Goal: Transaction & Acquisition: Purchase product/service

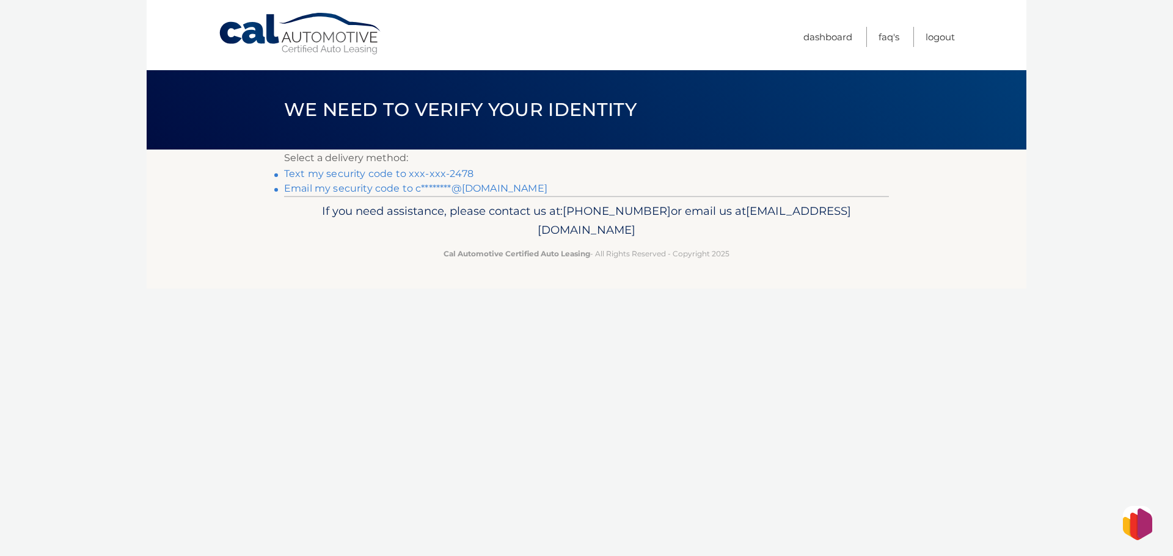
click at [300, 172] on link "Text my security code to xxx-xxx-2478" at bounding box center [378, 174] width 189 height 12
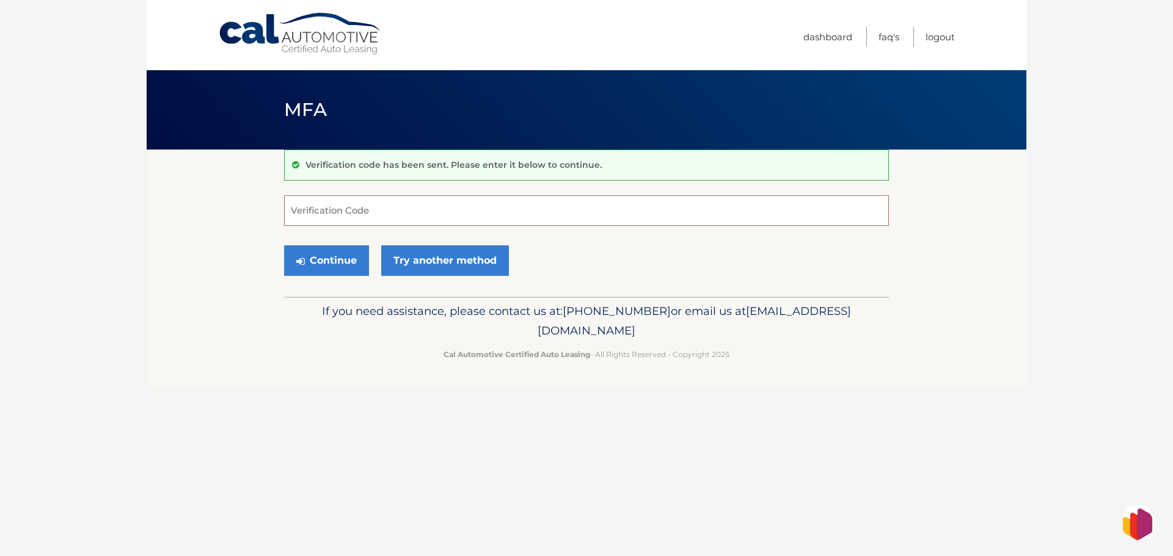
click at [336, 214] on input "Verification Code" at bounding box center [586, 210] width 605 height 31
type input "101115"
click at [284, 245] on button "Continue" at bounding box center [326, 260] width 85 height 31
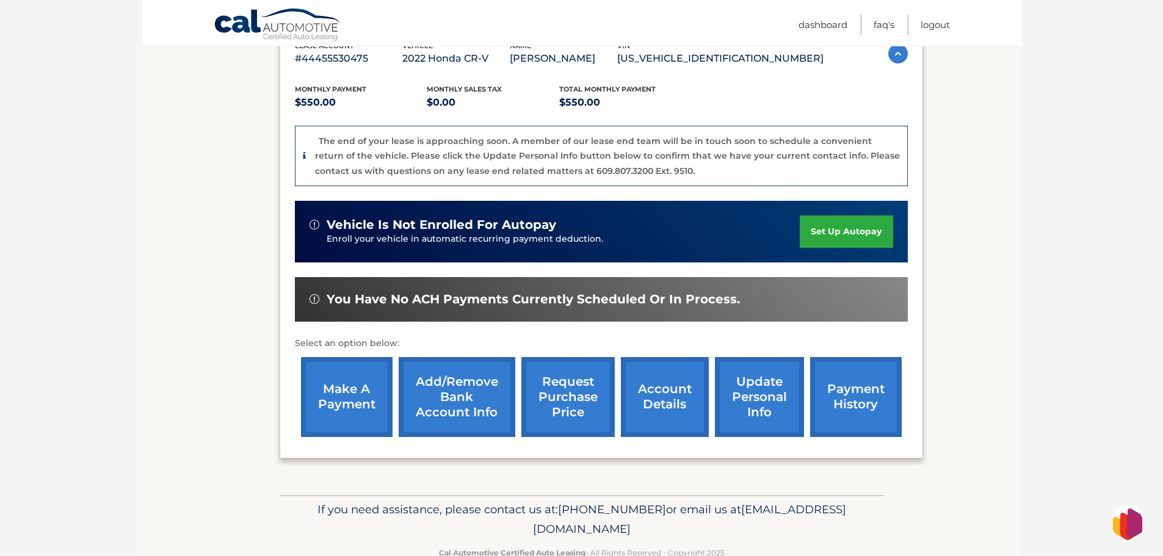
scroll to position [260, 0]
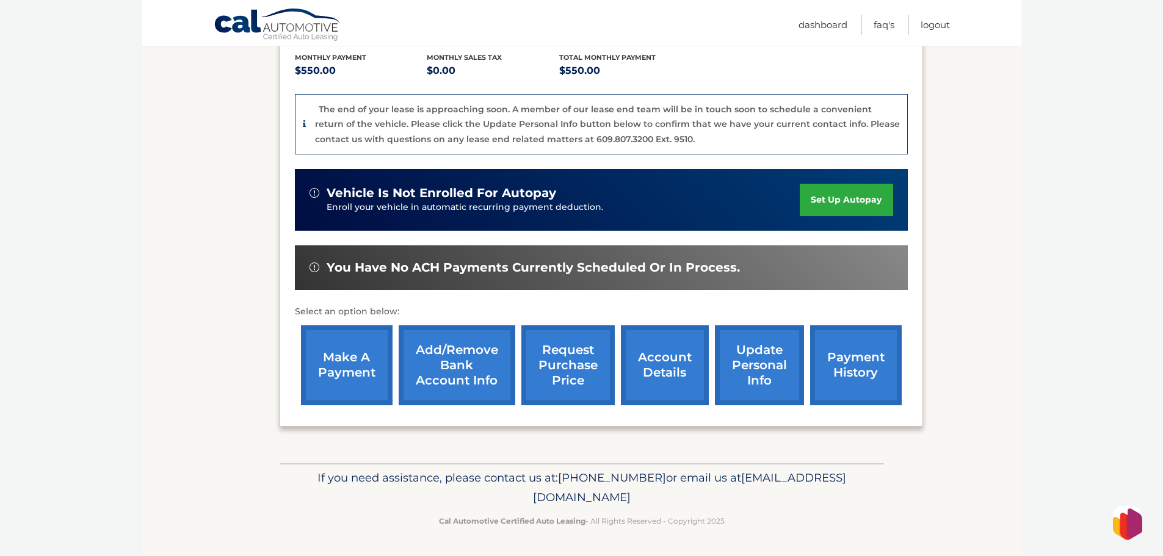
click at [344, 365] on link "make a payment" at bounding box center [347, 365] width 92 height 80
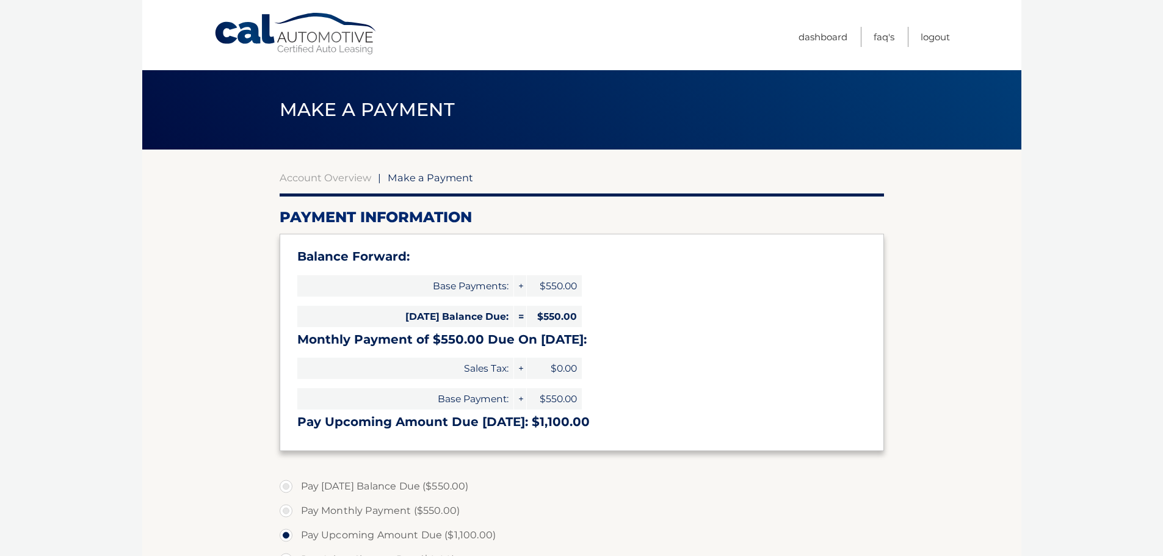
select select "ODdkYzRiNmEtMDk5Ni00ZDIzLTlmMzctZDVmOTQyYWE4MjEw"
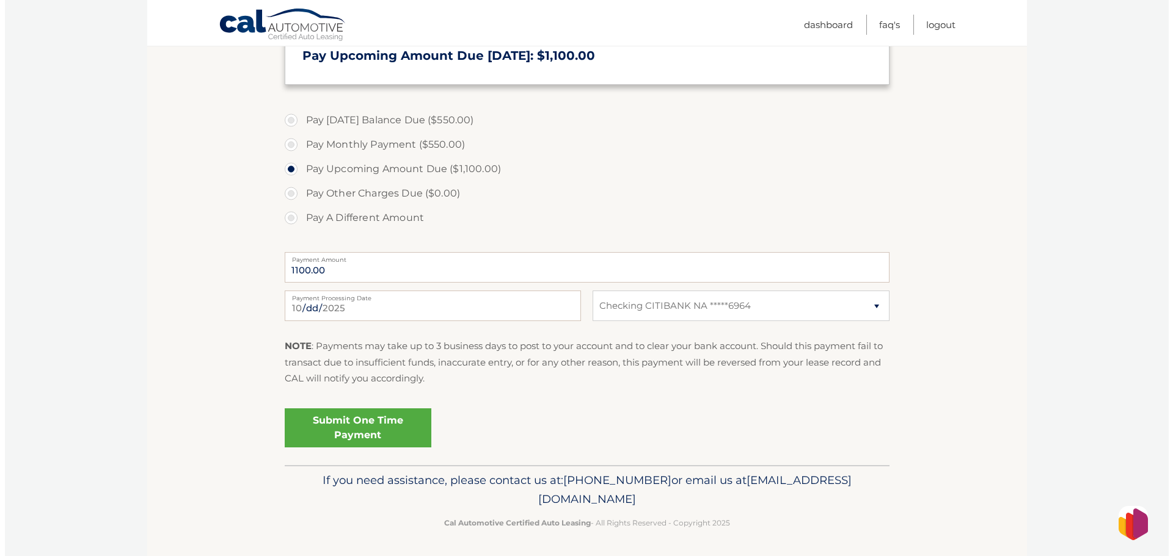
scroll to position [368, 0]
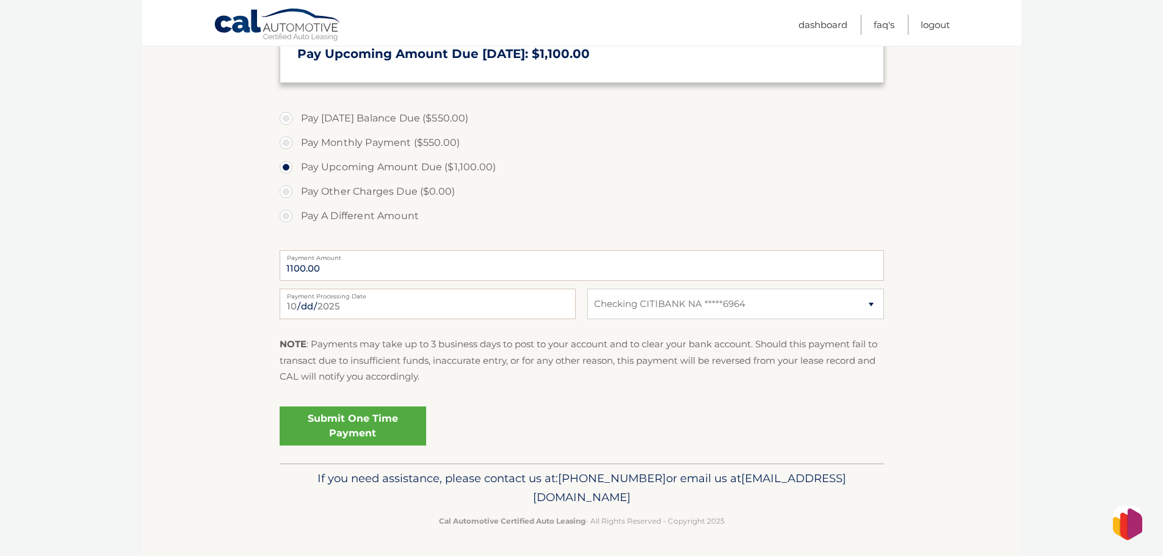
click at [282, 118] on label "Pay Today's Balance Due ($550.00)" at bounding box center [582, 118] width 605 height 24
click at [285, 118] on input "Pay Today's Balance Due ($550.00)" at bounding box center [291, 116] width 12 height 20
radio input "true"
type input "550.00"
click at [370, 422] on link "Submit One Time Payment" at bounding box center [353, 426] width 147 height 39
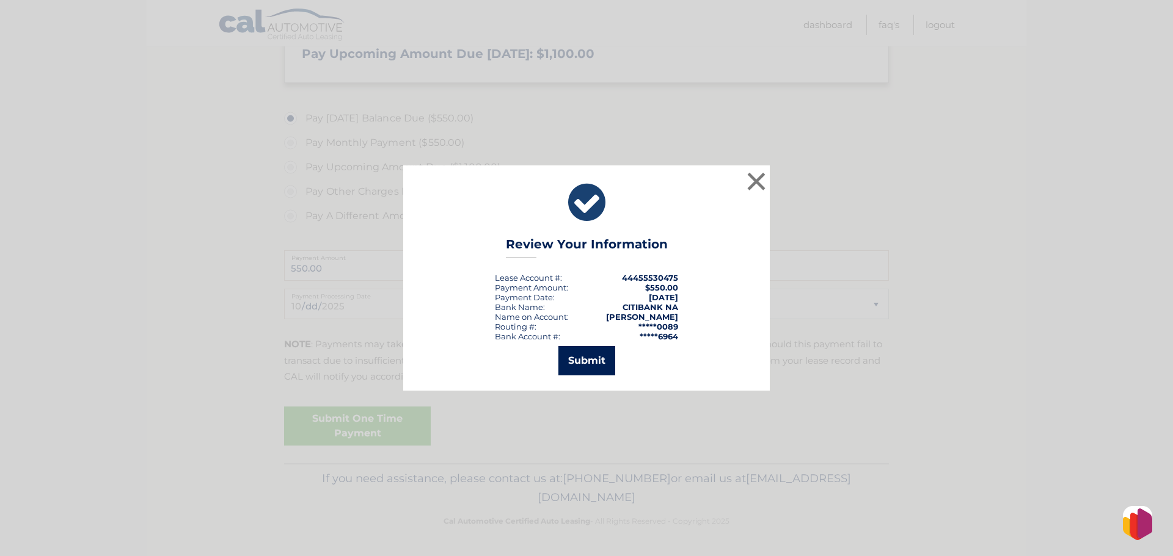
click at [591, 360] on button "Submit" at bounding box center [586, 360] width 57 height 29
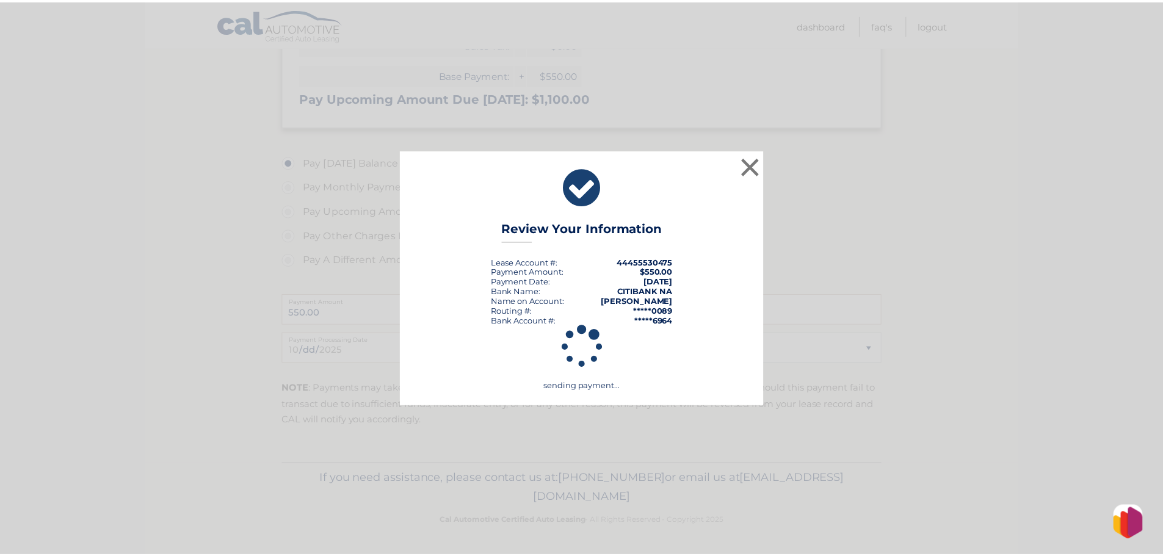
scroll to position [324, 0]
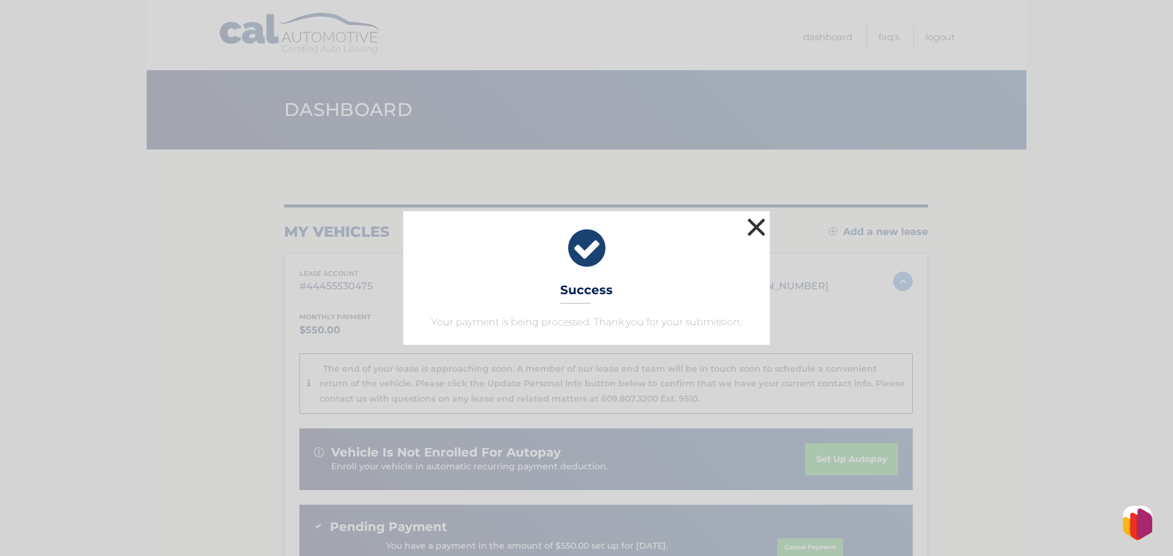
click at [760, 224] on button "×" at bounding box center [756, 227] width 24 height 24
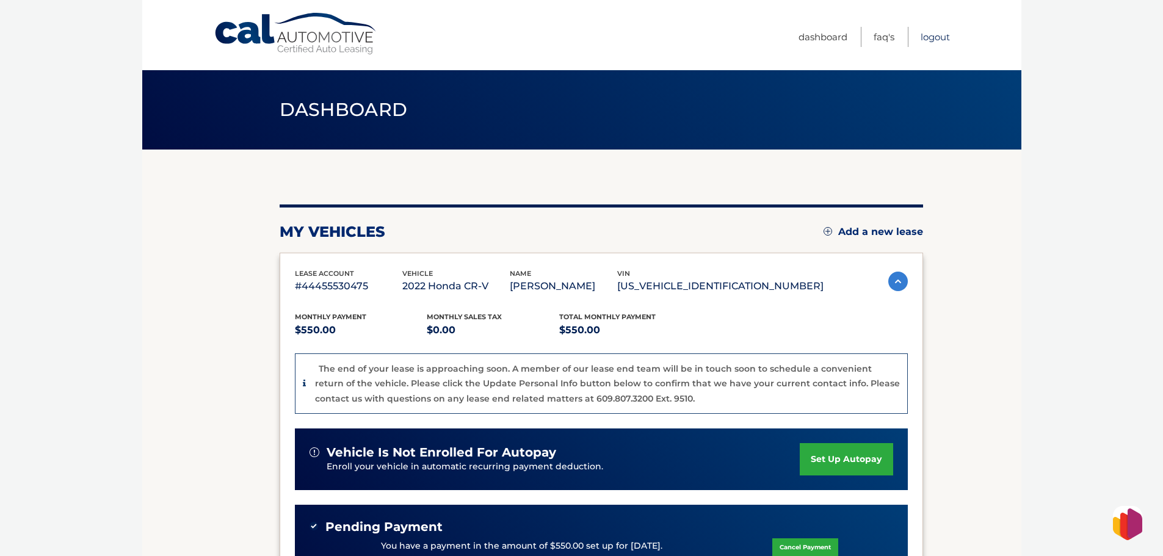
click at [931, 39] on link "Logout" at bounding box center [935, 37] width 29 height 20
